Goal: Transaction & Acquisition: Purchase product/service

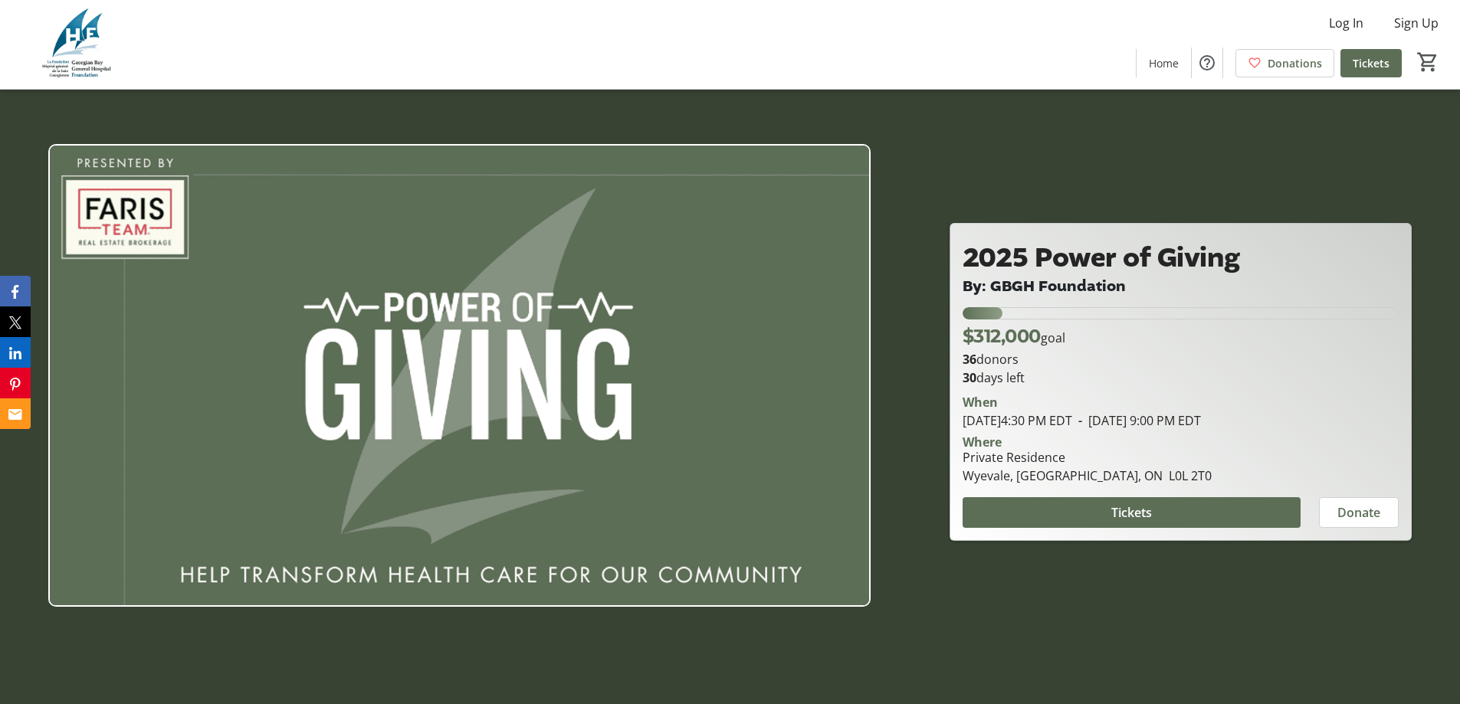
drag, startPoint x: 977, startPoint y: 343, endPoint x: 1047, endPoint y: 343, distance: 69.7
click at [1047, 343] on p "$312,000 goal" at bounding box center [1013, 337] width 103 height 28
click at [1097, 357] on p "36 donors" at bounding box center [1180, 359] width 436 height 18
drag, startPoint x: 1001, startPoint y: 316, endPoint x: 956, endPoint y: 313, distance: 44.5
click at [956, 313] on div "$312,000 goal 36 donors 30 days left [PERSON_NAME][DATE] 4:30 PM EDT - [DATE] 9…" at bounding box center [1180, 417] width 454 height 221
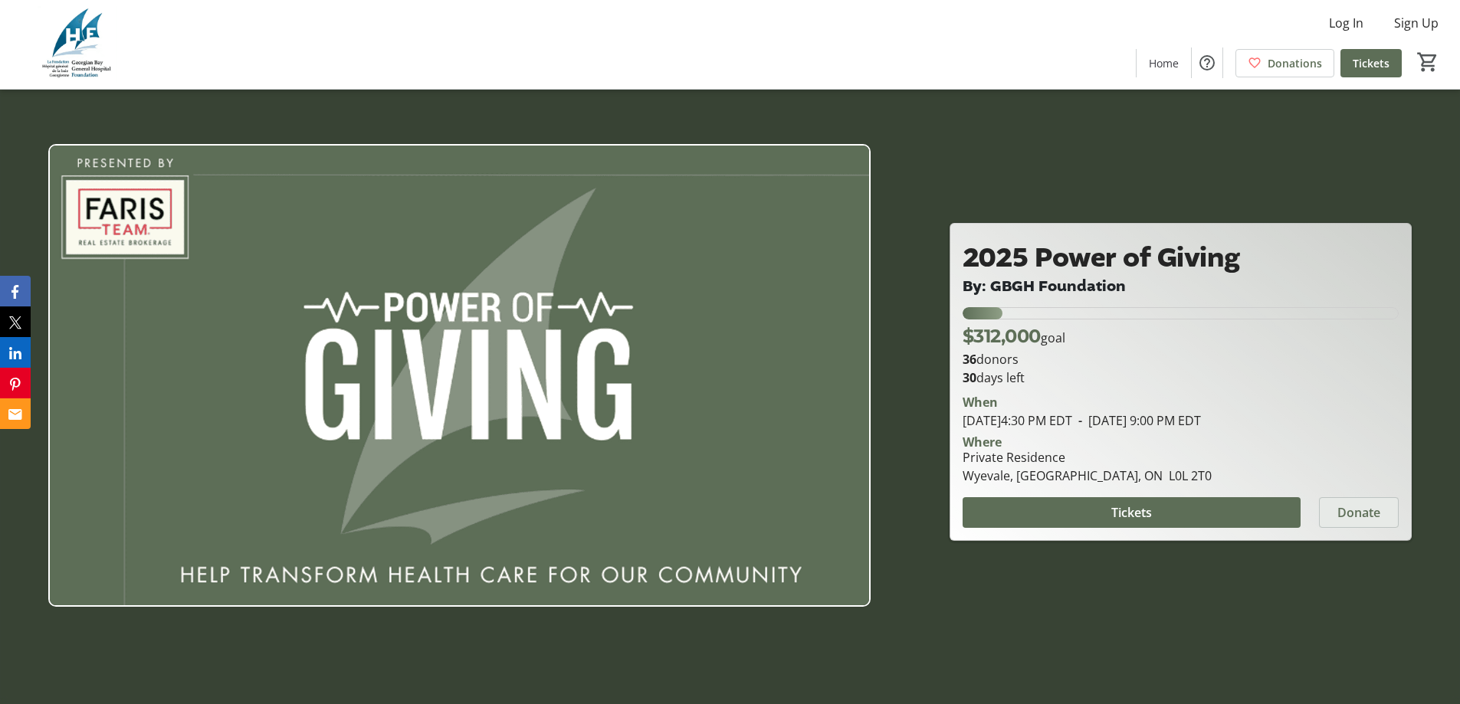
click at [1347, 500] on span at bounding box center [1359, 512] width 78 height 37
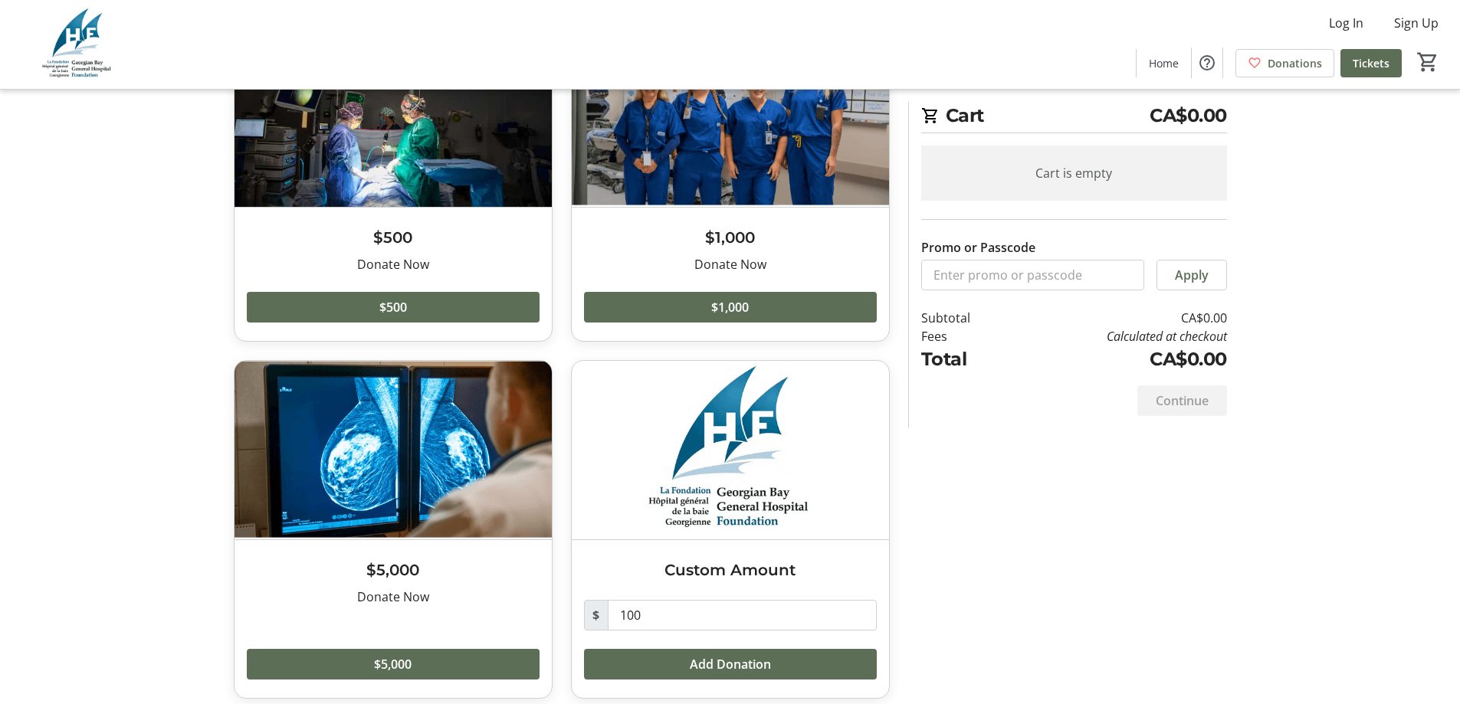
scroll to position [158, 0]
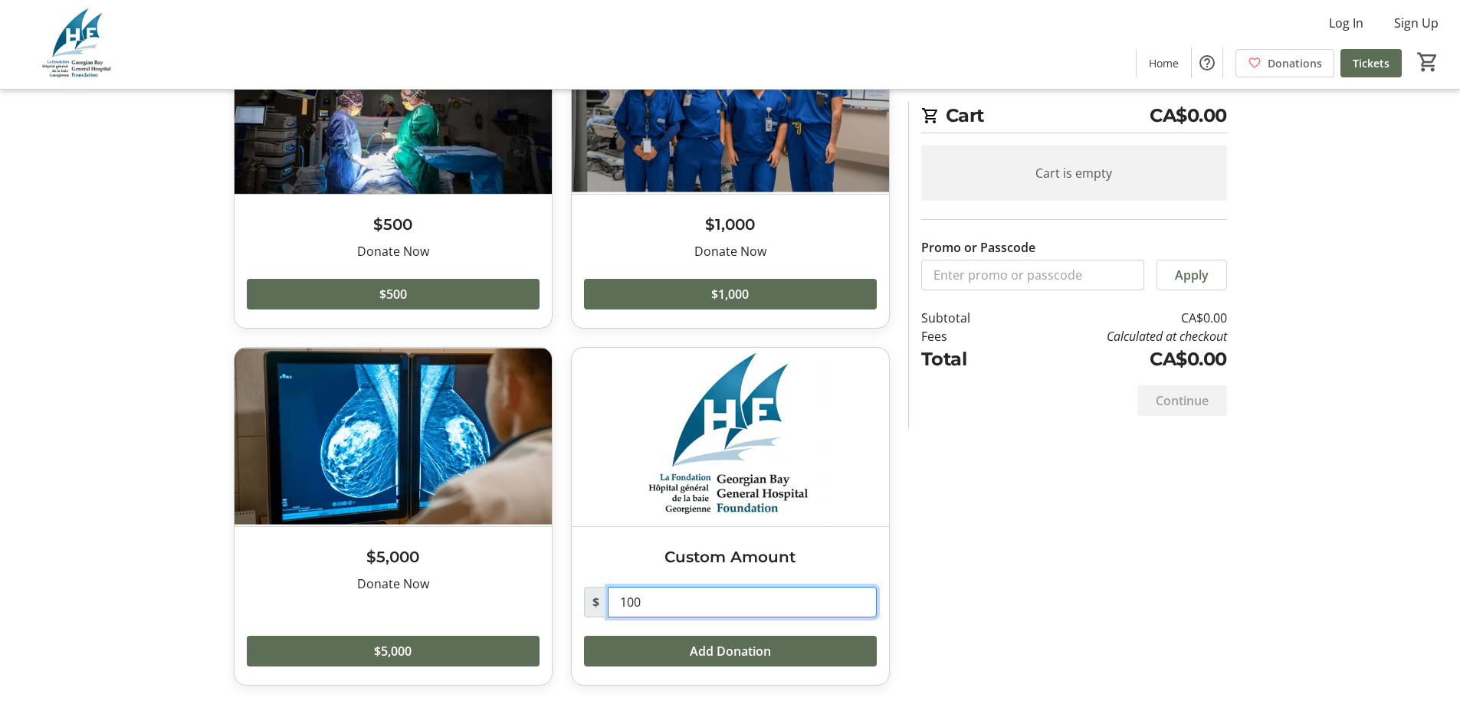
click at [677, 591] on input "100" at bounding box center [742, 602] width 269 height 31
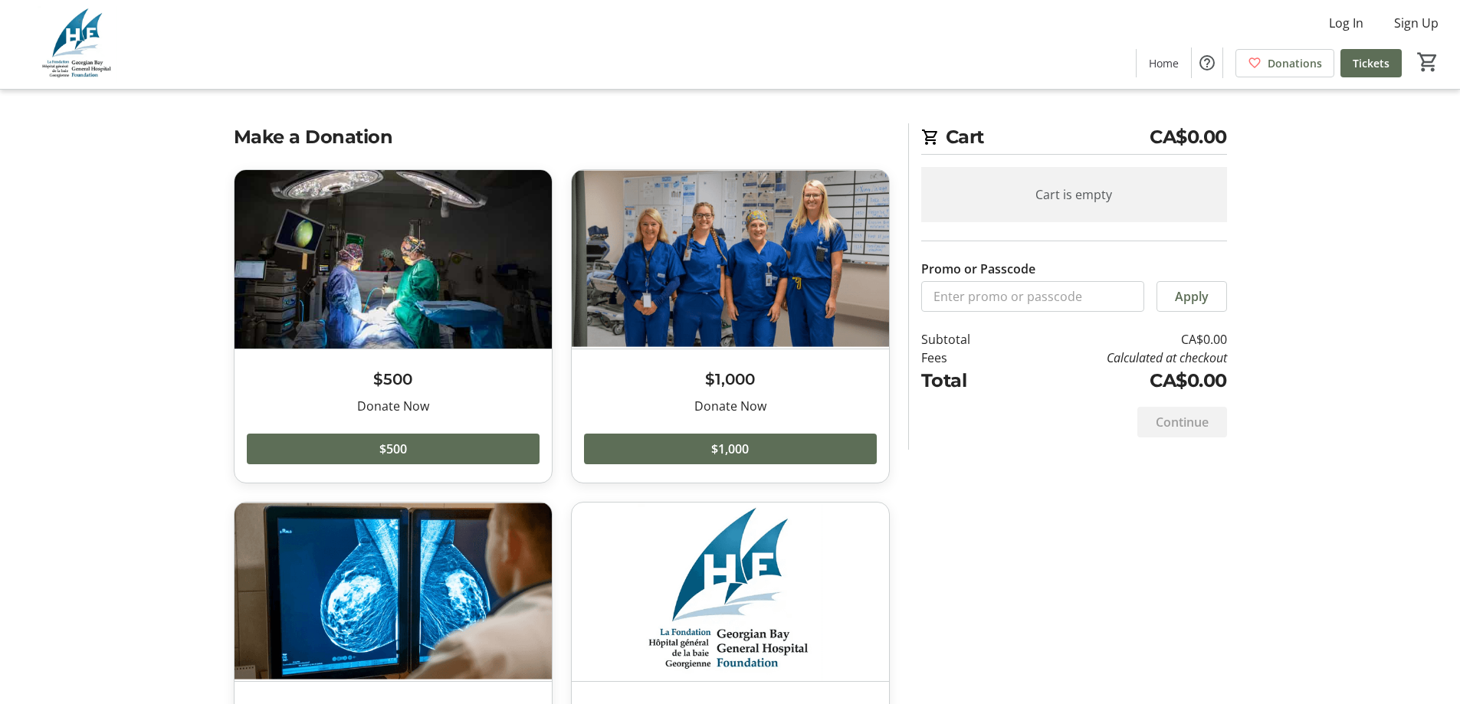
scroll to position [0, 0]
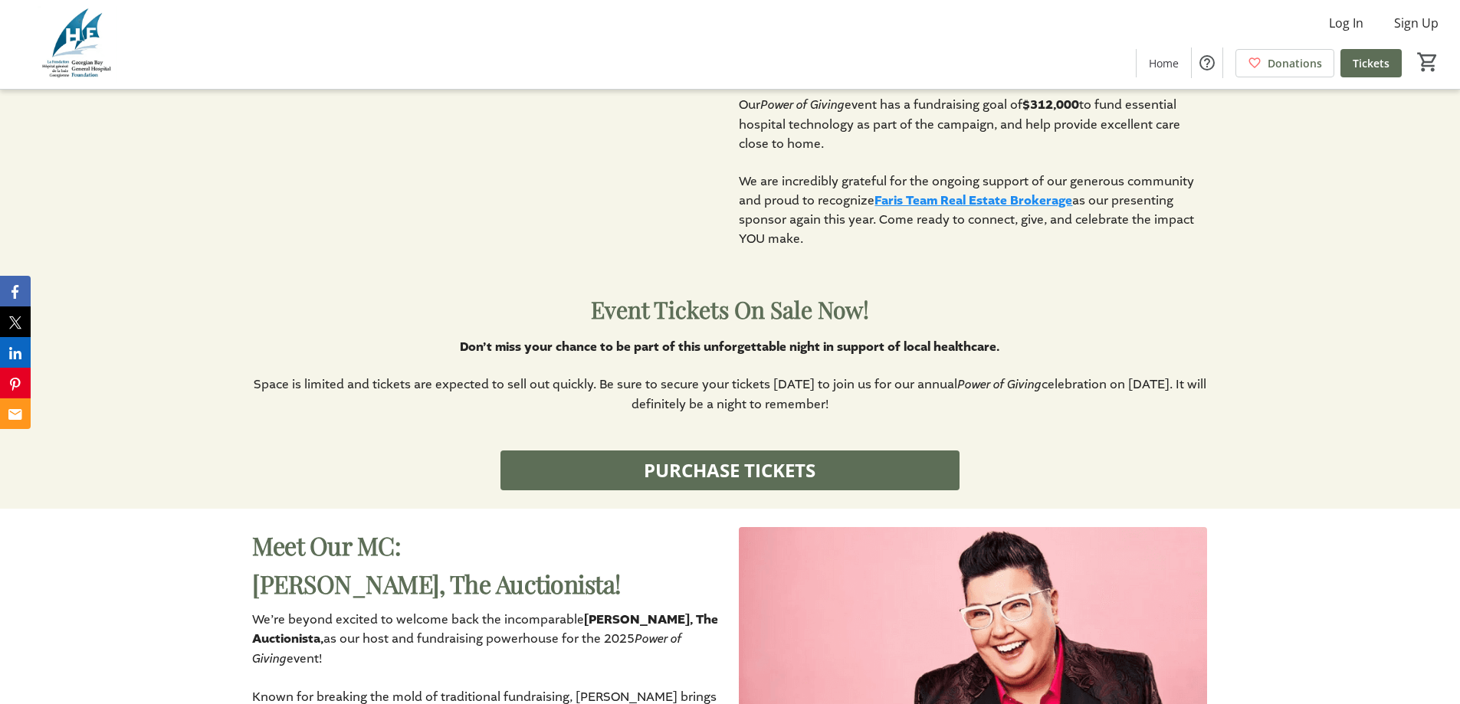
scroll to position [690, 0]
